Goal: Task Accomplishment & Management: Use online tool/utility

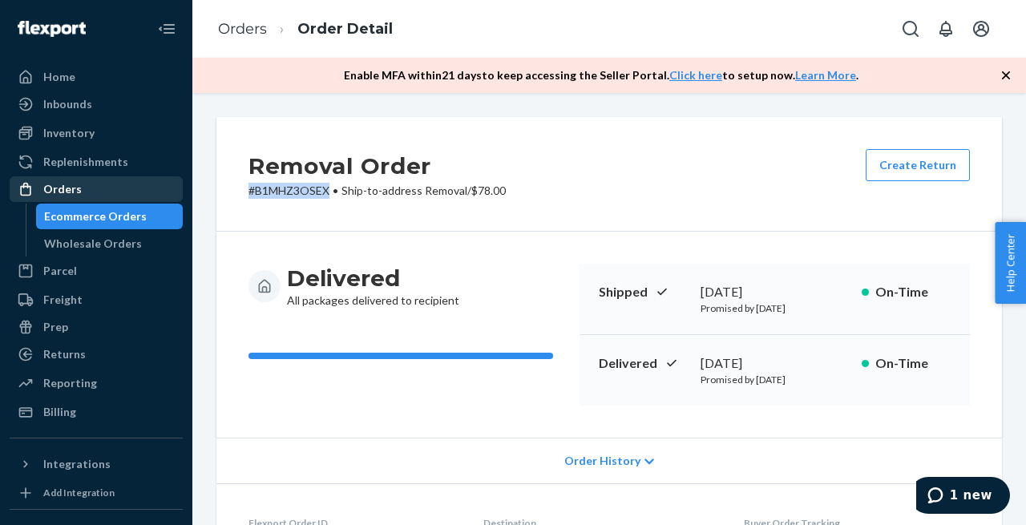
click at [79, 190] on div "Orders" at bounding box center [96, 189] width 170 height 22
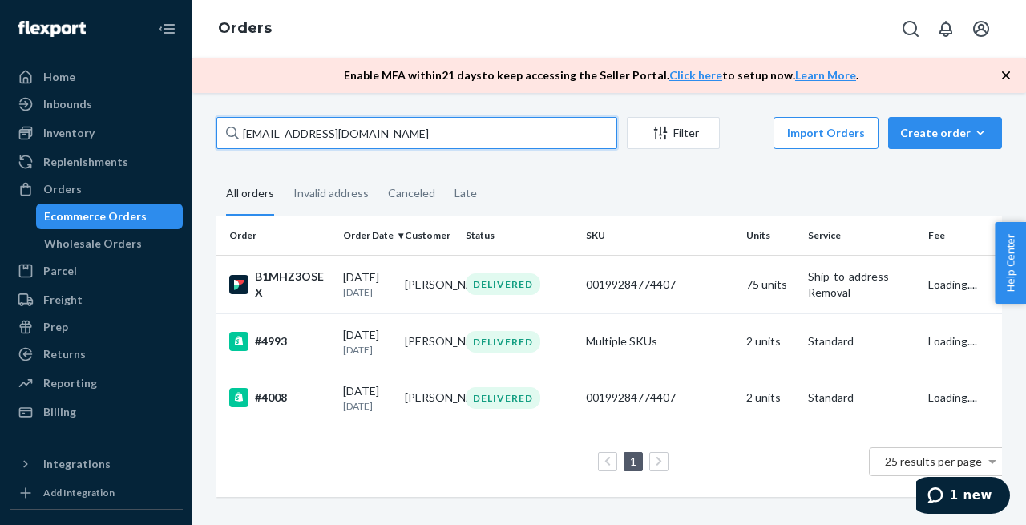
drag, startPoint x: 321, startPoint y: 136, endPoint x: 334, endPoint y: 136, distance: 12.8
click at [326, 136] on input "[EMAIL_ADDRESS][DOMAIN_NAME]" at bounding box center [416, 133] width 401 height 32
drag, startPoint x: 360, startPoint y: 130, endPoint x: 208, endPoint y: 130, distance: 152.3
click at [208, 130] on div "[EMAIL_ADDRESS][DOMAIN_NAME] Filter Import Orders Create order Ecommerce order …" at bounding box center [609, 315] width 810 height 396
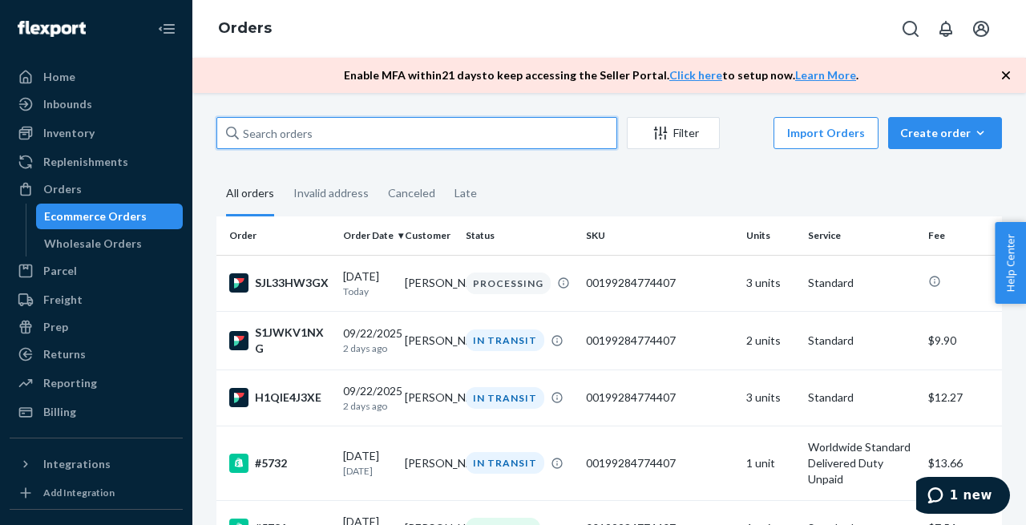
paste input "5153"
type input "5153"
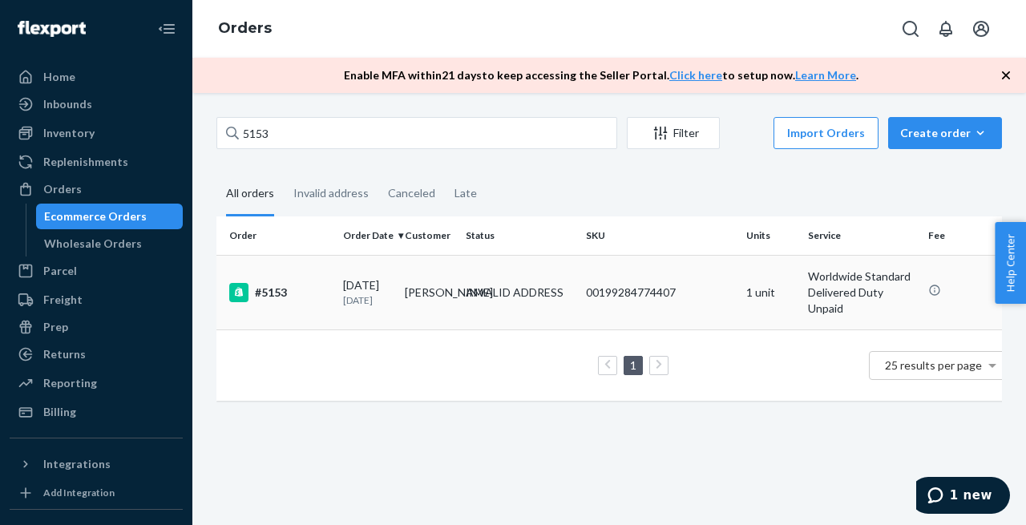
click at [273, 289] on div "#5153" at bounding box center [279, 292] width 101 height 19
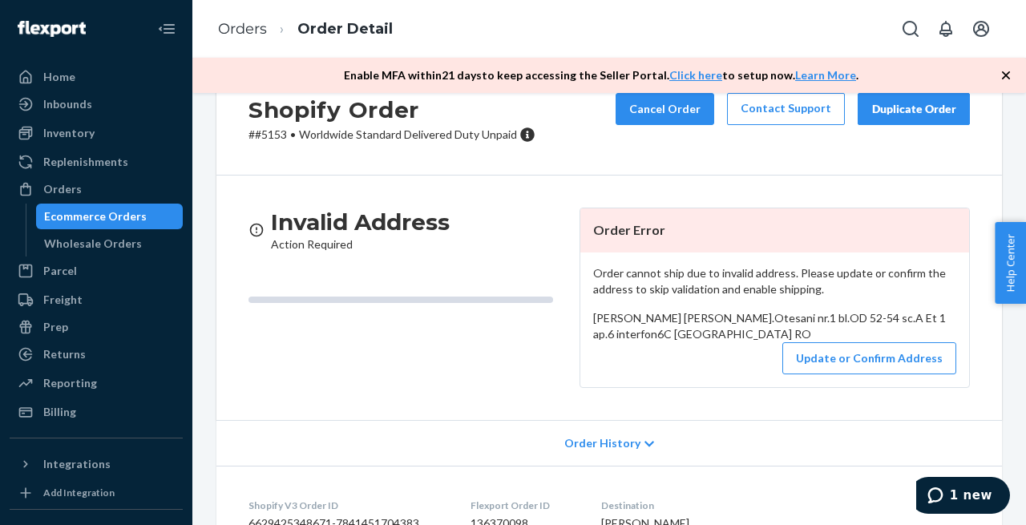
scroll to position [62, 0]
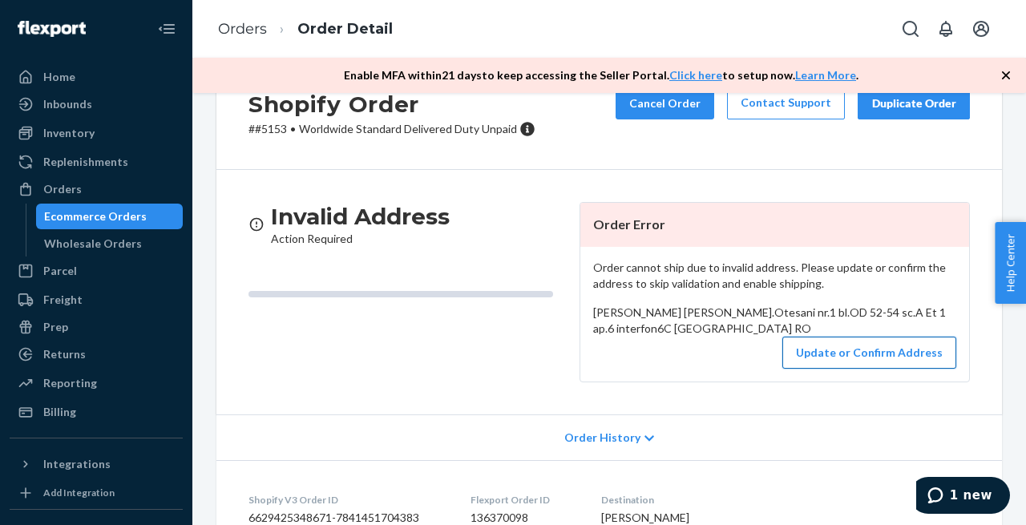
click at [825, 369] on button "Update or Confirm Address" at bounding box center [870, 353] width 174 height 32
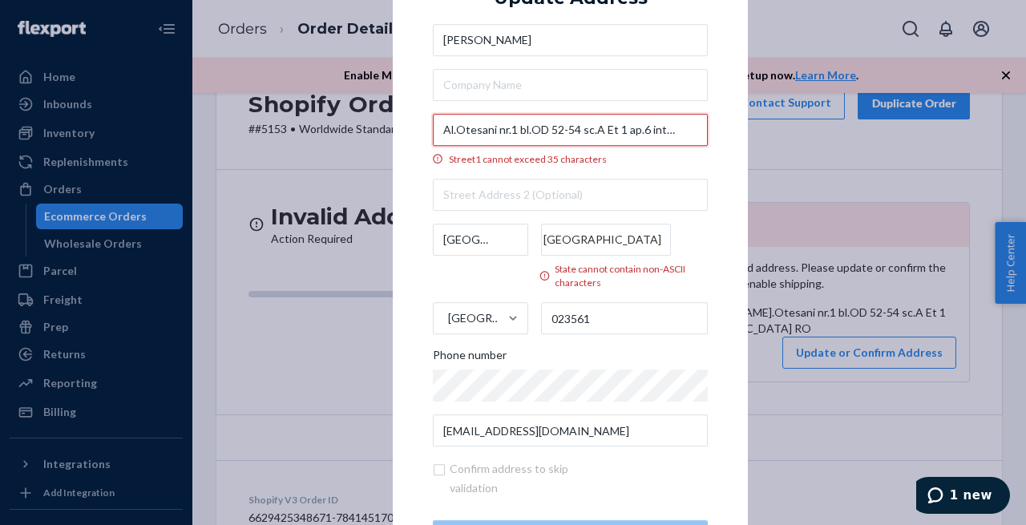
scroll to position [0, 26]
drag, startPoint x: 624, startPoint y: 130, endPoint x: 690, endPoint y: 131, distance: 66.6
click at [690, 131] on input "Al.Otesani nr.1 bl.OD 52-54 sc.A Et 1 ap.6 interfon6C" at bounding box center [570, 130] width 275 height 32
click at [714, 144] on div "× Update Address [PERSON_NAME] Al.Otesani nr.1 bl.OD 52-54 sc.A Et 1 ap.6 inter…" at bounding box center [570, 263] width 355 height 661
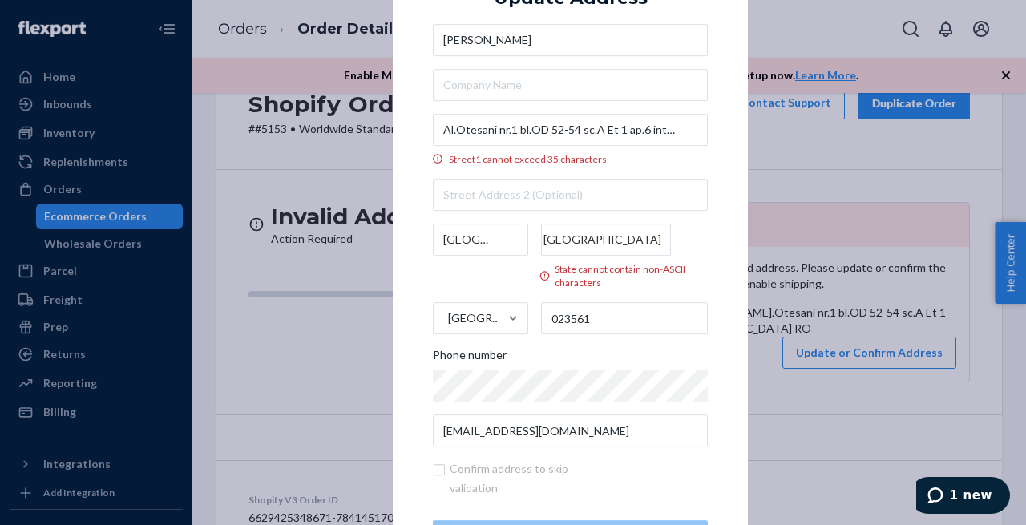
click at [775, 356] on div "× Update Address [PERSON_NAME] Al.Otesani nr.1 bl.OD 52-54 sc.A Et 1 ap.6 inter…" at bounding box center [513, 262] width 1026 height 525
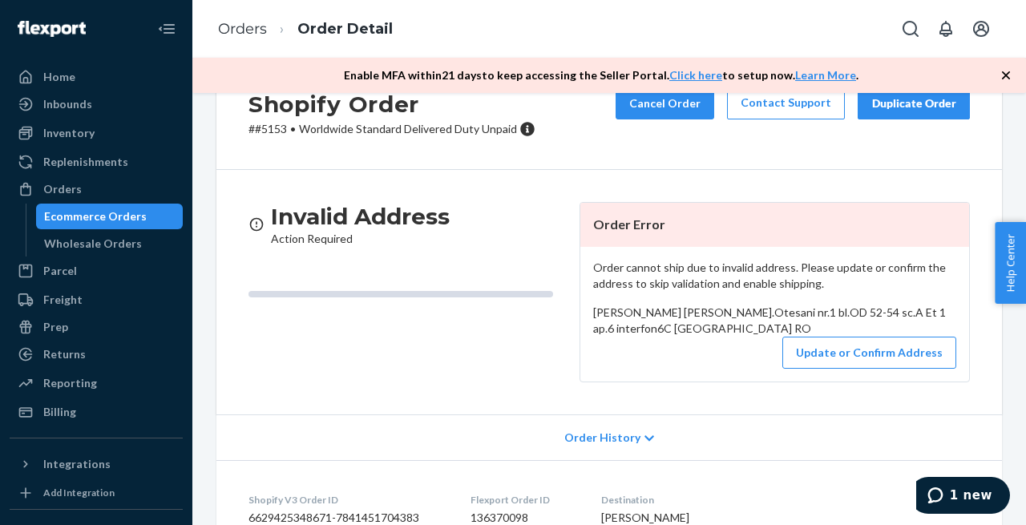
drag, startPoint x: 626, startPoint y: 365, endPoint x: 628, endPoint y: 328, distance: 36.9
click at [580, 327] on div "Order cannot ship due to invalid address. Please update or confirm the address …" at bounding box center [774, 314] width 389 height 135
copy span "Al.Otesani nr.1 bl.OD 52-54 sc.A Et 1 ap.6 interfon6C [GEOGRAPHIC_DATA] RO"
click at [92, 194] on div "Orders" at bounding box center [96, 189] width 170 height 22
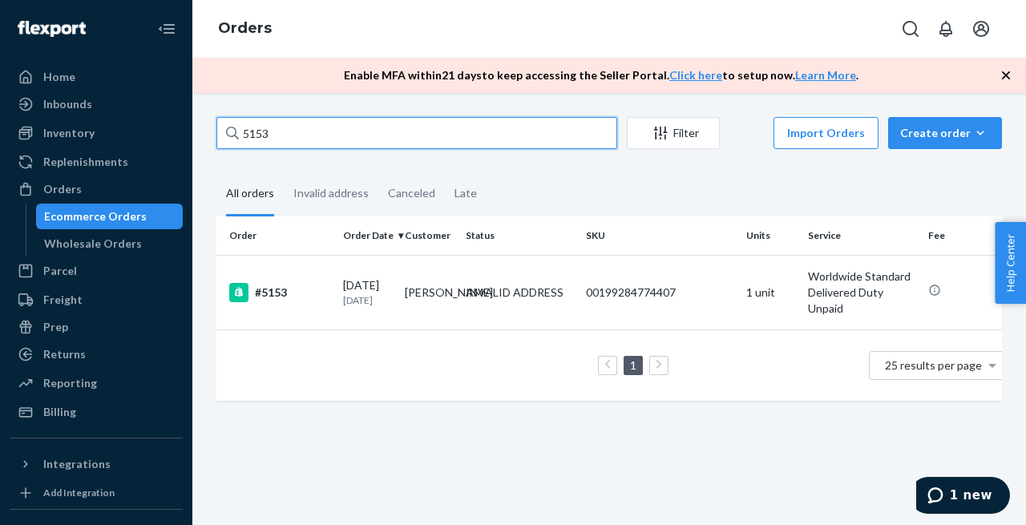
drag, startPoint x: 397, startPoint y: 121, endPoint x: 184, endPoint y: 133, distance: 213.6
click at [184, 133] on div "Home Inbounds Shipping Plans Problems Inventory Products Replenishments Orders …" at bounding box center [513, 262] width 1026 height 525
drag, startPoint x: 290, startPoint y: 133, endPoint x: 173, endPoint y: 111, distance: 119.2
click at [173, 111] on div "Home Inbounds Shipping Plans Problems Inventory Products Replenishments Orders …" at bounding box center [513, 262] width 1026 height 525
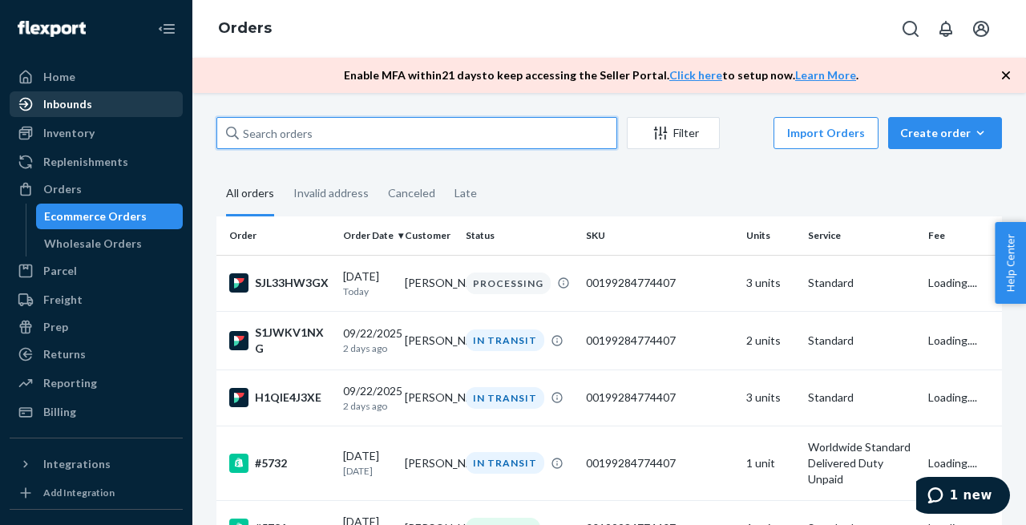
paste input "[EMAIL_ADDRESS][DOMAIN_NAME]"
type input "[EMAIL_ADDRESS][DOMAIN_NAME]"
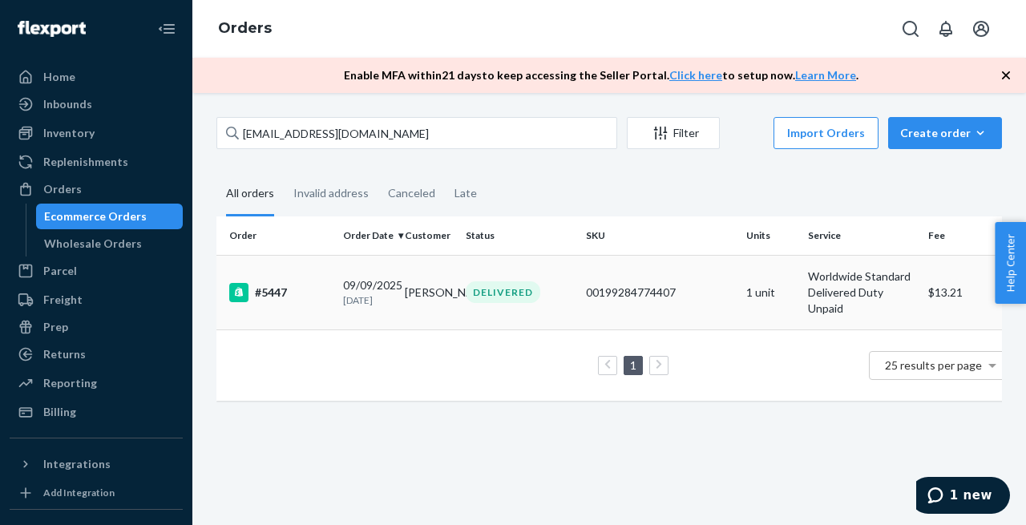
click at [279, 296] on div "#5447" at bounding box center [279, 292] width 101 height 19
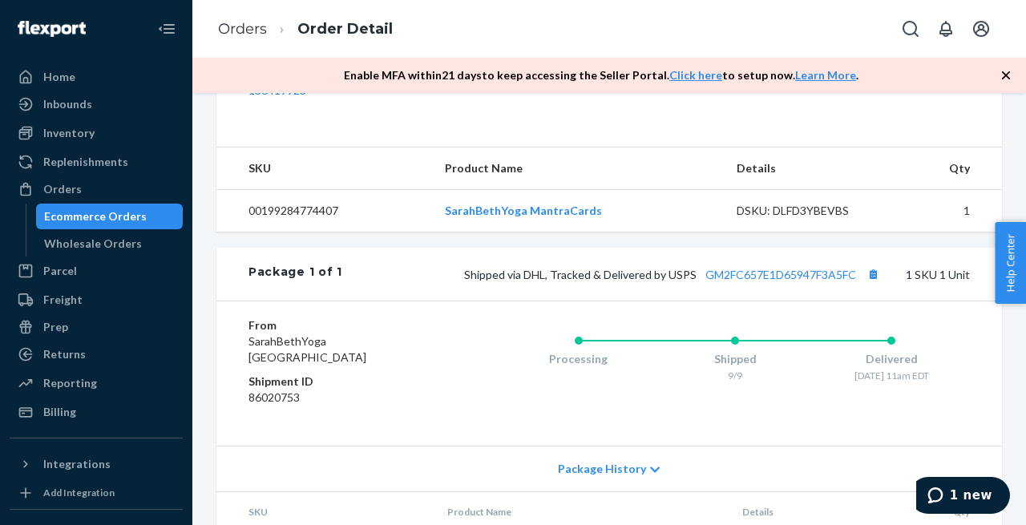
scroll to position [648, 0]
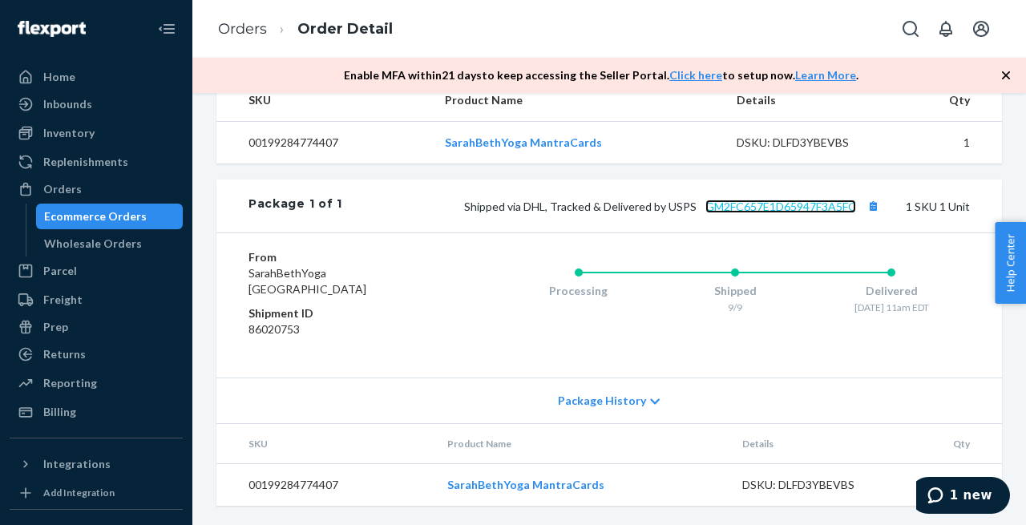
click at [736, 204] on link "GM2FC657E1D65947F3A5FC" at bounding box center [781, 207] width 151 height 14
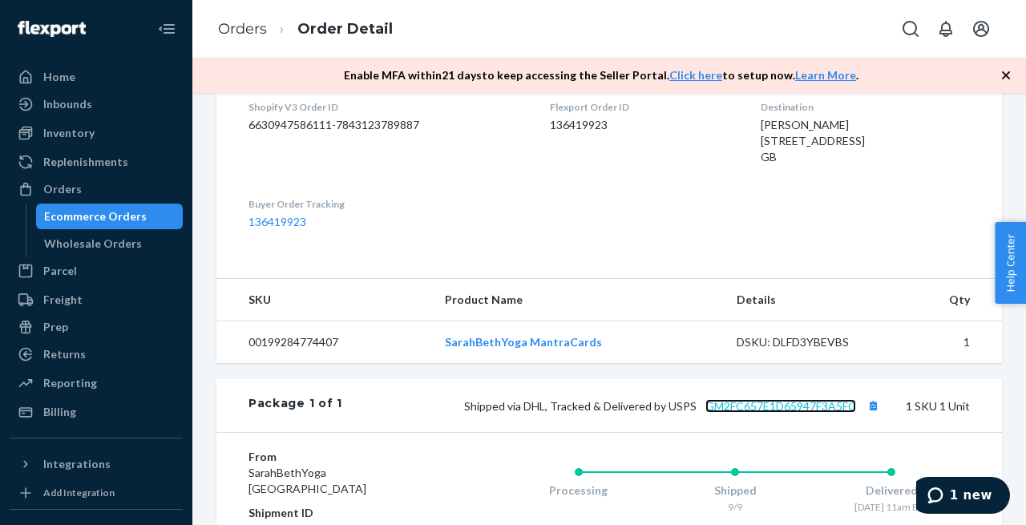
scroll to position [0, 0]
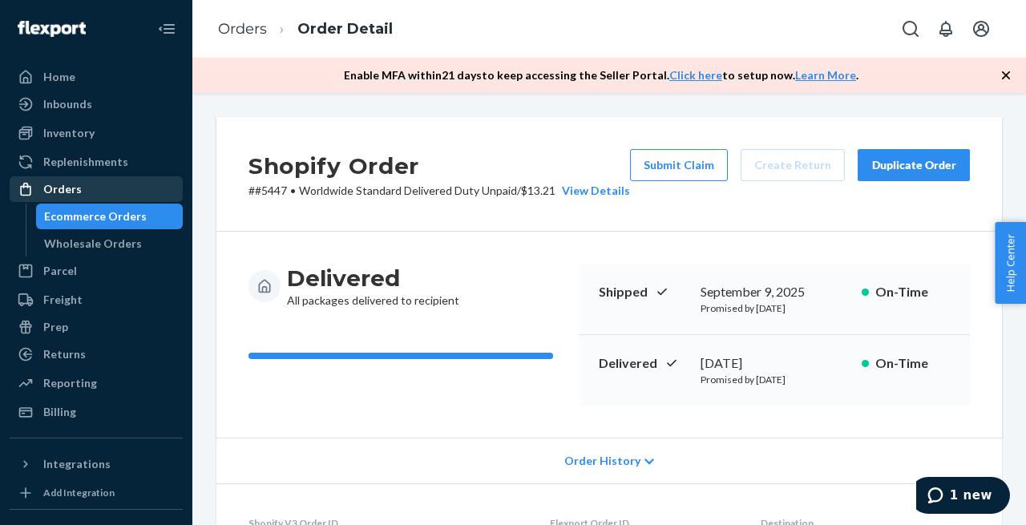
click at [81, 191] on div "Orders" at bounding box center [96, 189] width 170 height 22
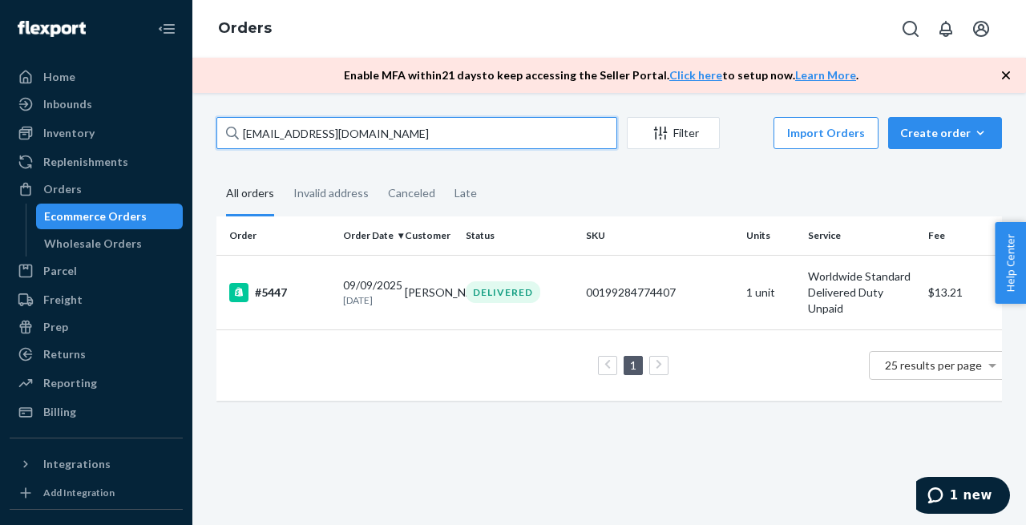
drag, startPoint x: 438, startPoint y: 127, endPoint x: 237, endPoint y: 107, distance: 201.4
click at [237, 107] on div "[EMAIL_ADDRESS][DOMAIN_NAME] Filter Import Orders Create order Ecommerce order …" at bounding box center [609, 309] width 834 height 432
paste input "[EMAIL_ADDRESS][DOMAIN_NAME]"
type input "[EMAIL_ADDRESS][DOMAIN_NAME]"
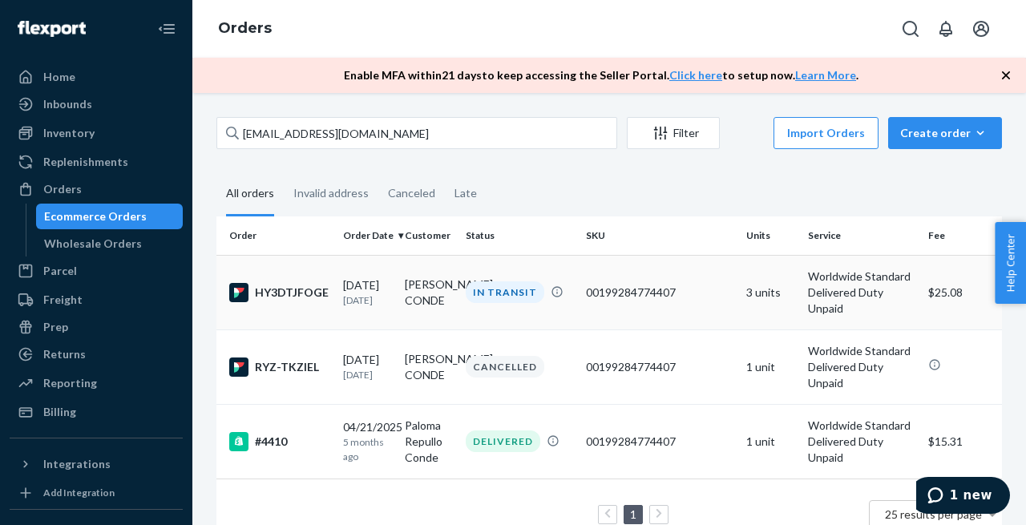
click at [285, 289] on div "HY3DTJFOGE" at bounding box center [279, 292] width 101 height 19
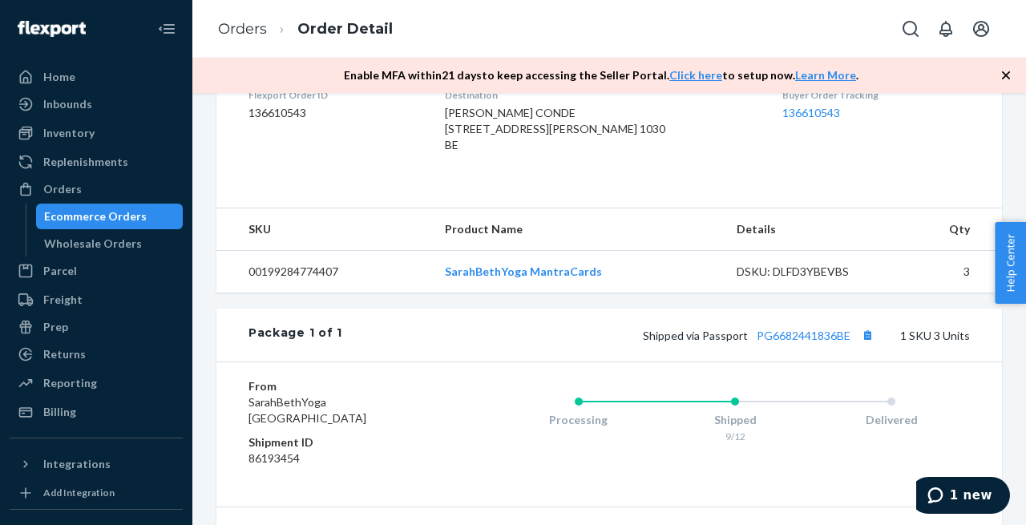
scroll to position [442, 0]
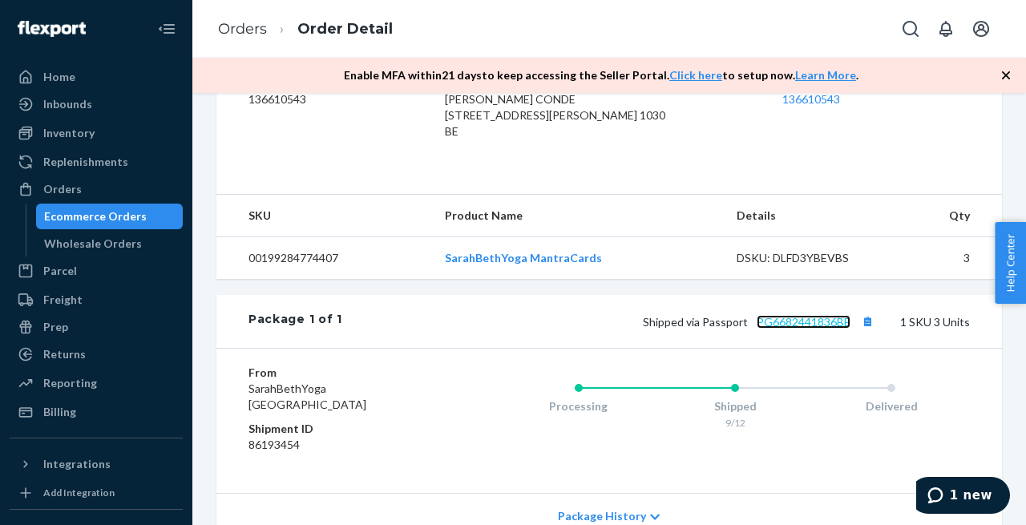
click at [778, 329] on link "PG6682441836BE" at bounding box center [804, 322] width 94 height 14
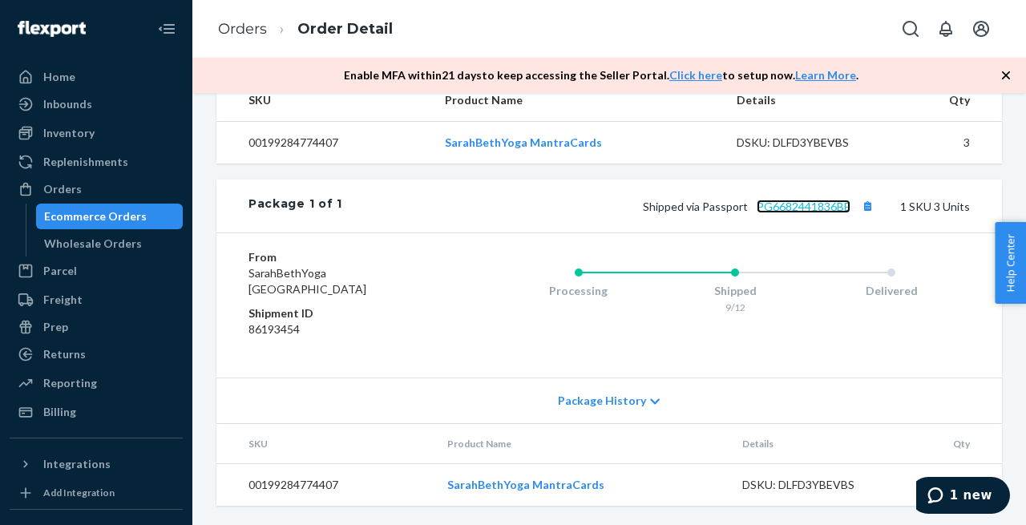
scroll to position [573, 0]
click at [792, 205] on link "PG6682441836BE" at bounding box center [804, 207] width 94 height 14
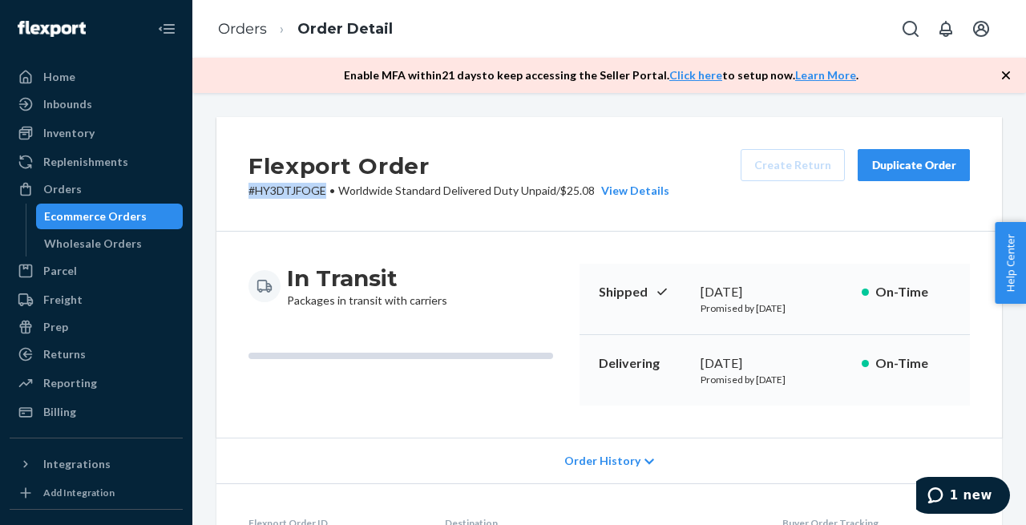
drag, startPoint x: 328, startPoint y: 193, endPoint x: 248, endPoint y: 192, distance: 80.2
click at [249, 192] on p "# HY3DTJFOGE • Worldwide Standard Delivered Duty Unpaid / $25.08 View Details" at bounding box center [459, 191] width 421 height 16
copy p "# HY3DTJFOGE"
click at [936, 164] on div "Duplicate Order" at bounding box center [914, 165] width 85 height 16
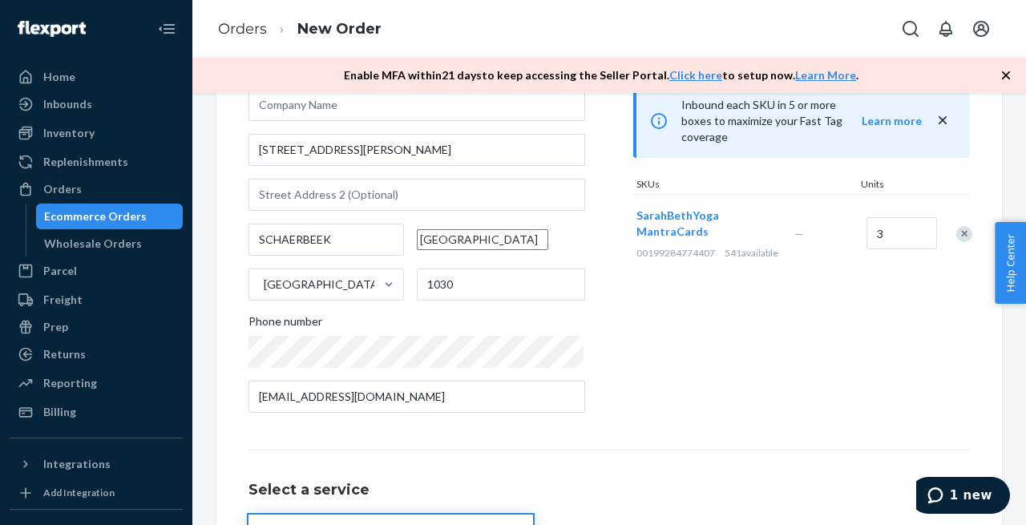
scroll to position [304, 0]
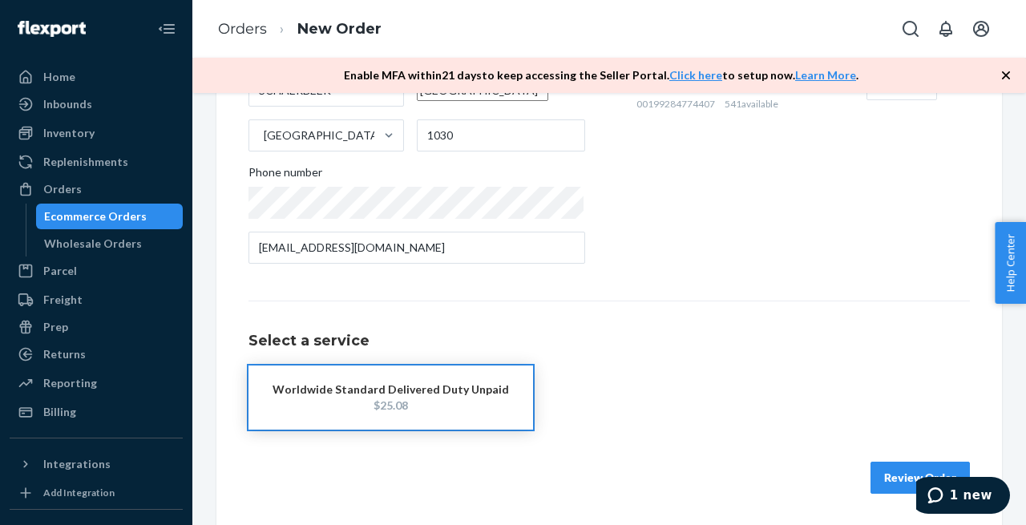
click at [905, 473] on button "Review Order" at bounding box center [920, 478] width 99 height 32
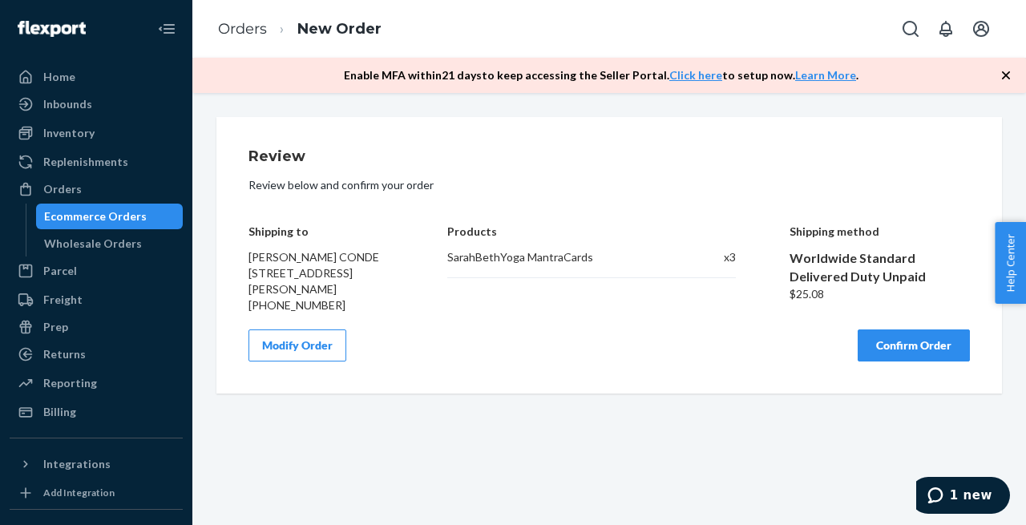
scroll to position [0, 0]
click at [905, 361] on button "Confirm Order" at bounding box center [914, 346] width 112 height 32
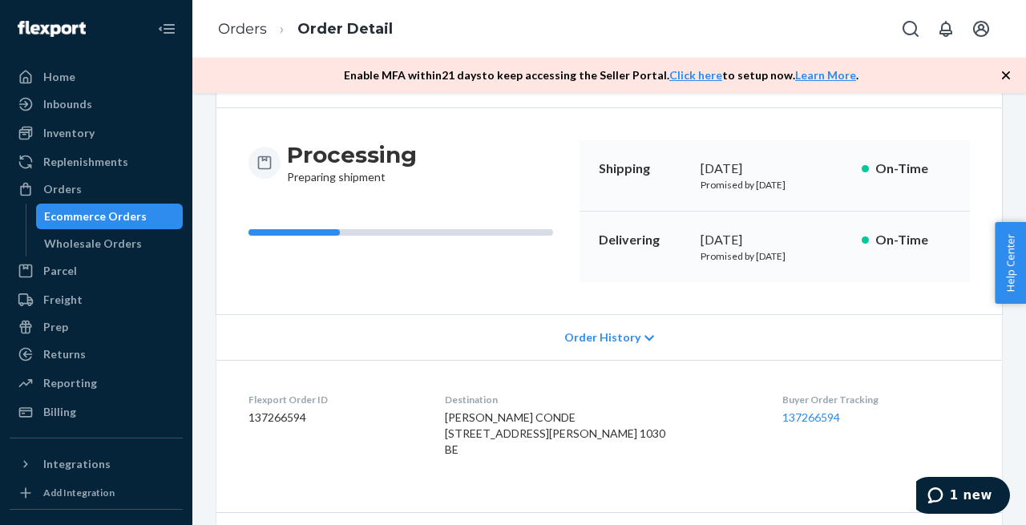
scroll to position [231, 0]
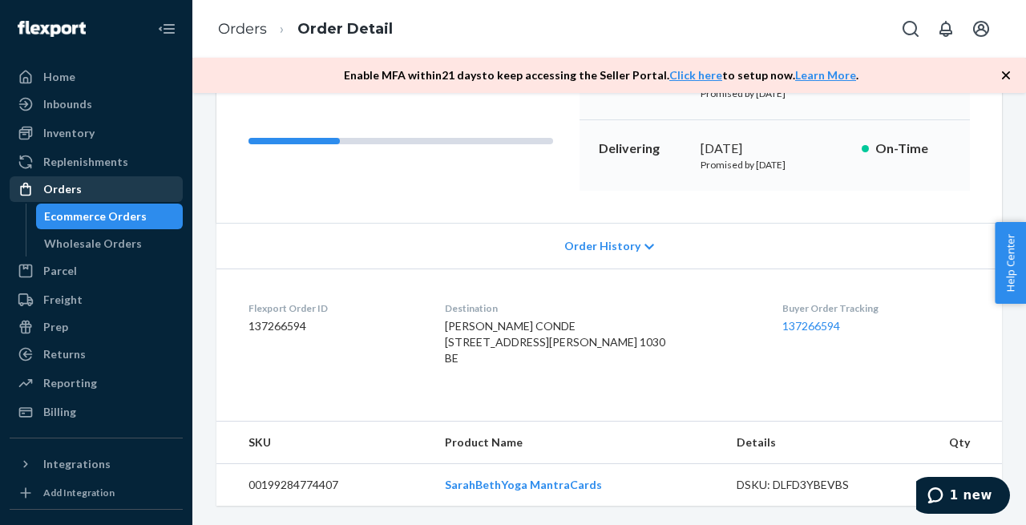
click at [76, 190] on div "Orders" at bounding box center [62, 189] width 38 height 16
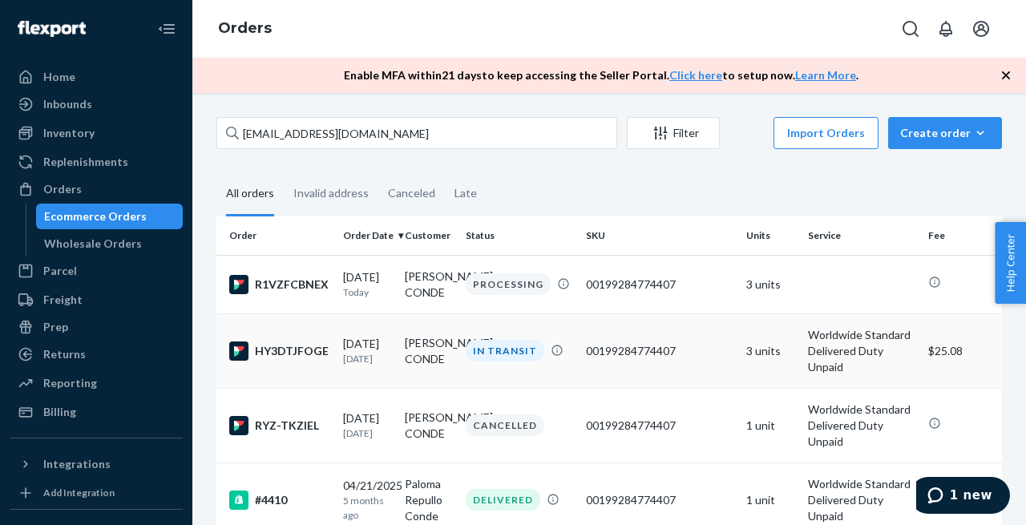
click at [289, 361] on div "HY3DTJFOGE" at bounding box center [279, 351] width 101 height 19
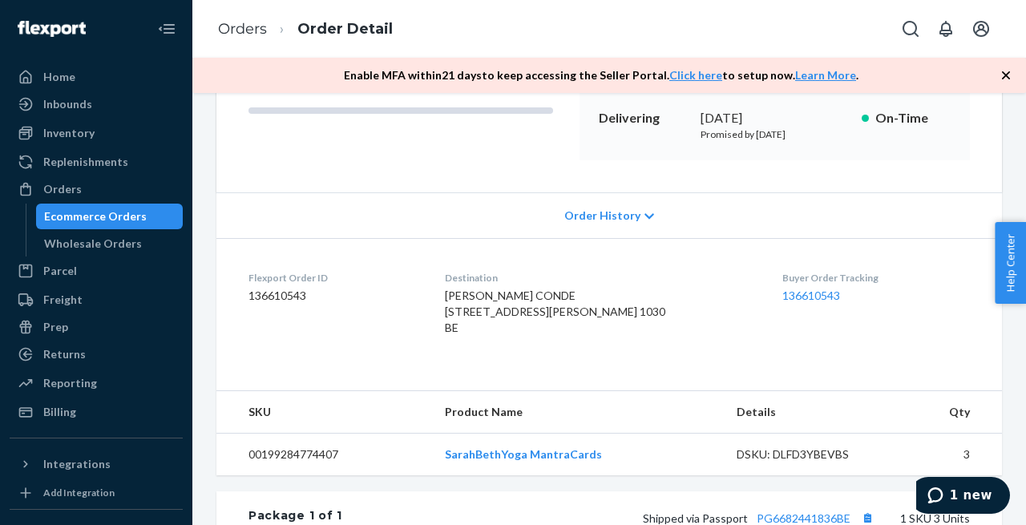
scroll to position [573, 0]
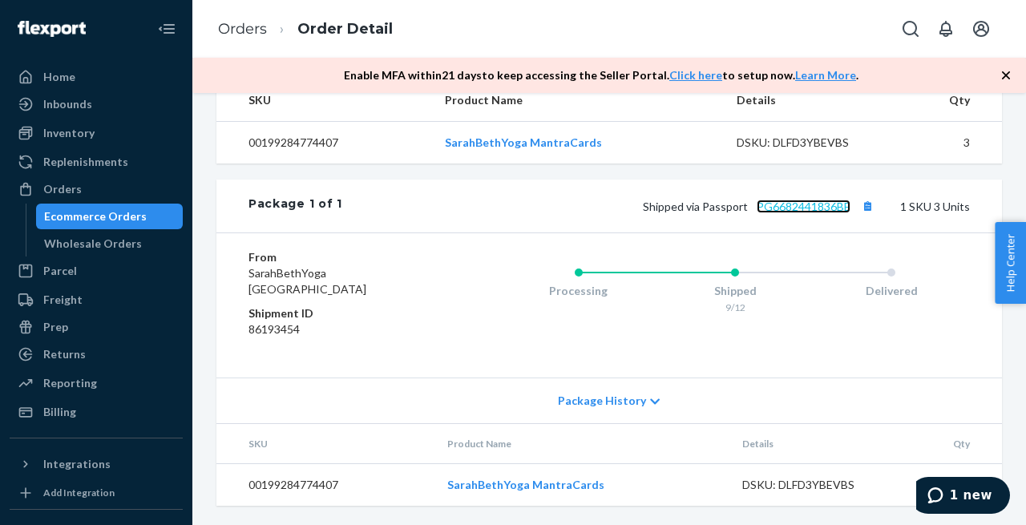
click at [794, 204] on link "PG6682441836BE" at bounding box center [804, 207] width 94 height 14
